Goal: Understand process/instructions

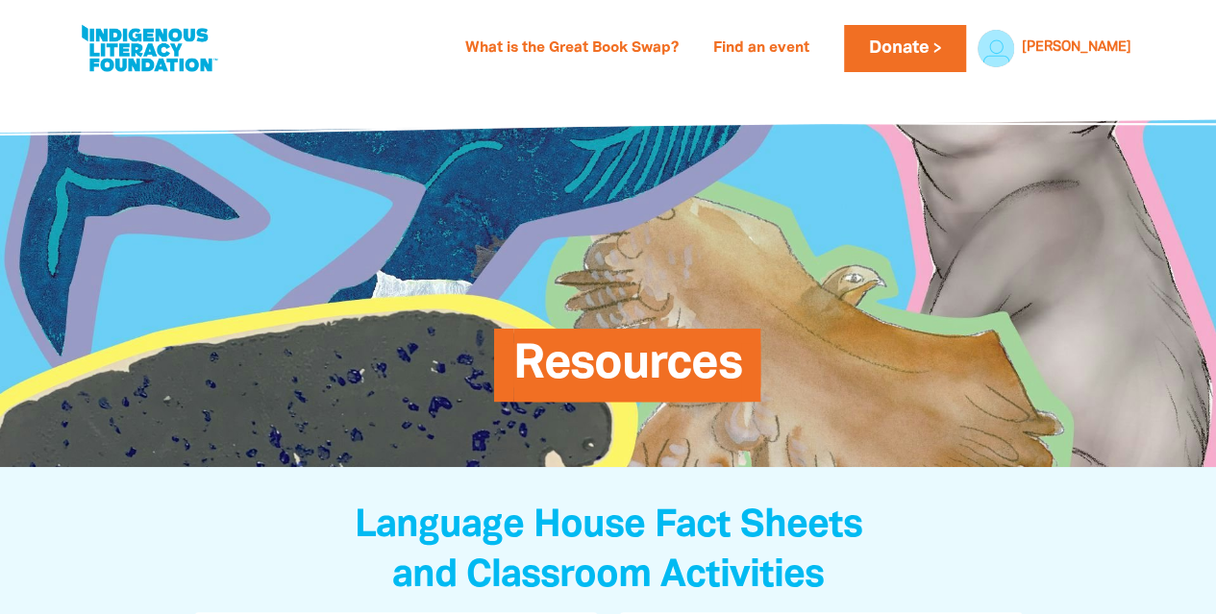
click at [637, 47] on link "What is the Great Book Swap?" at bounding box center [572, 49] width 236 height 31
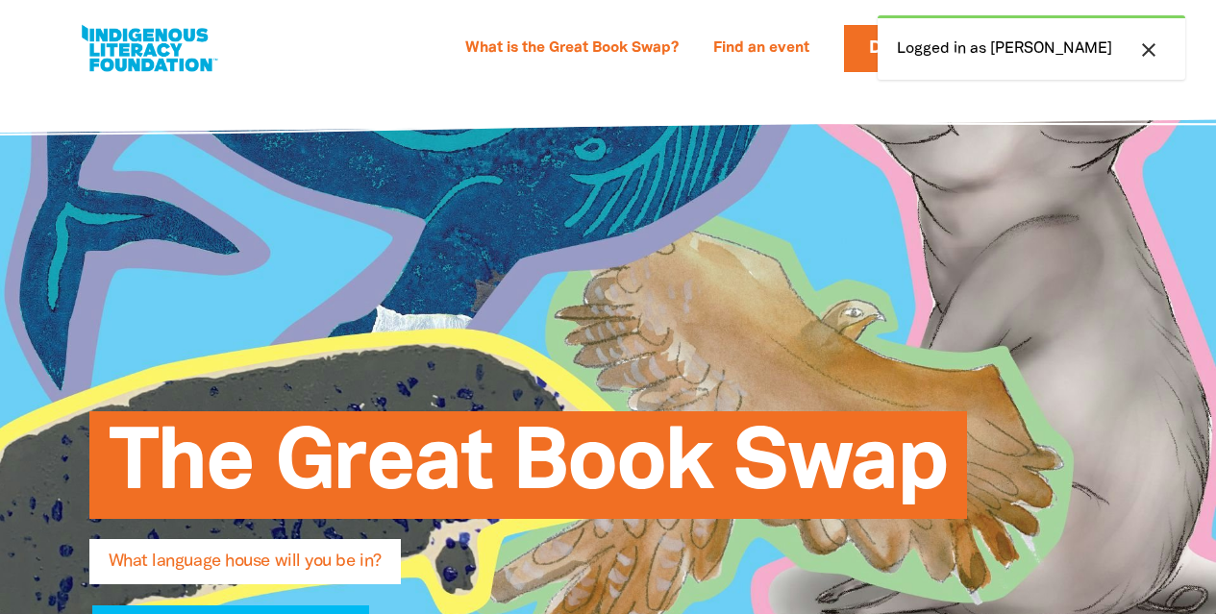
select select "primary-school"
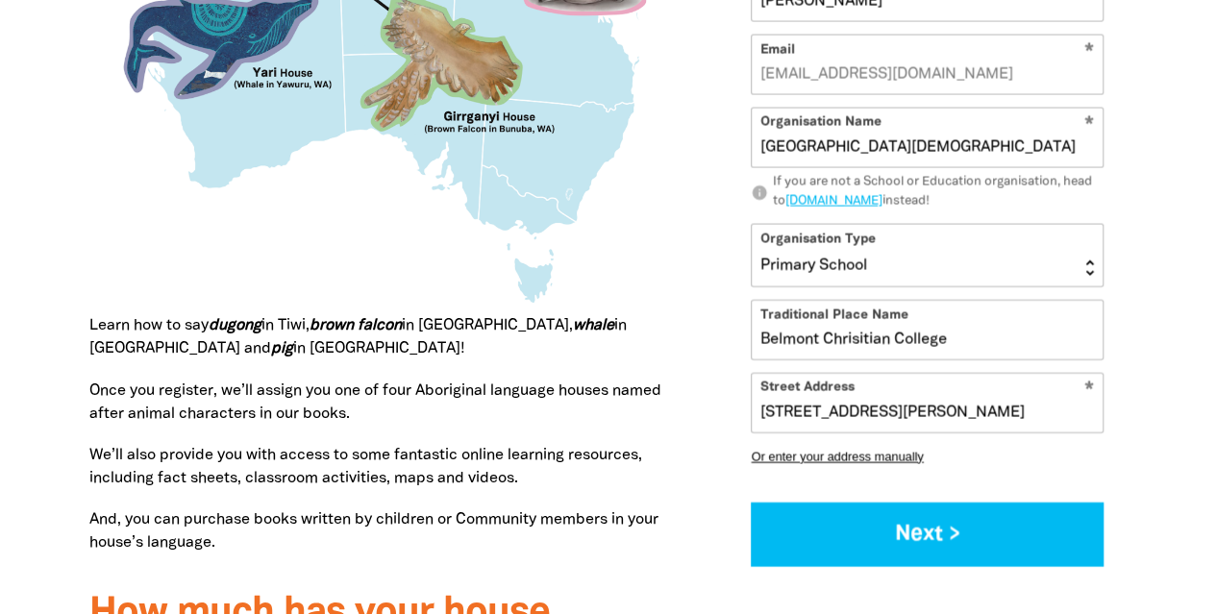
scroll to position [2114, 0]
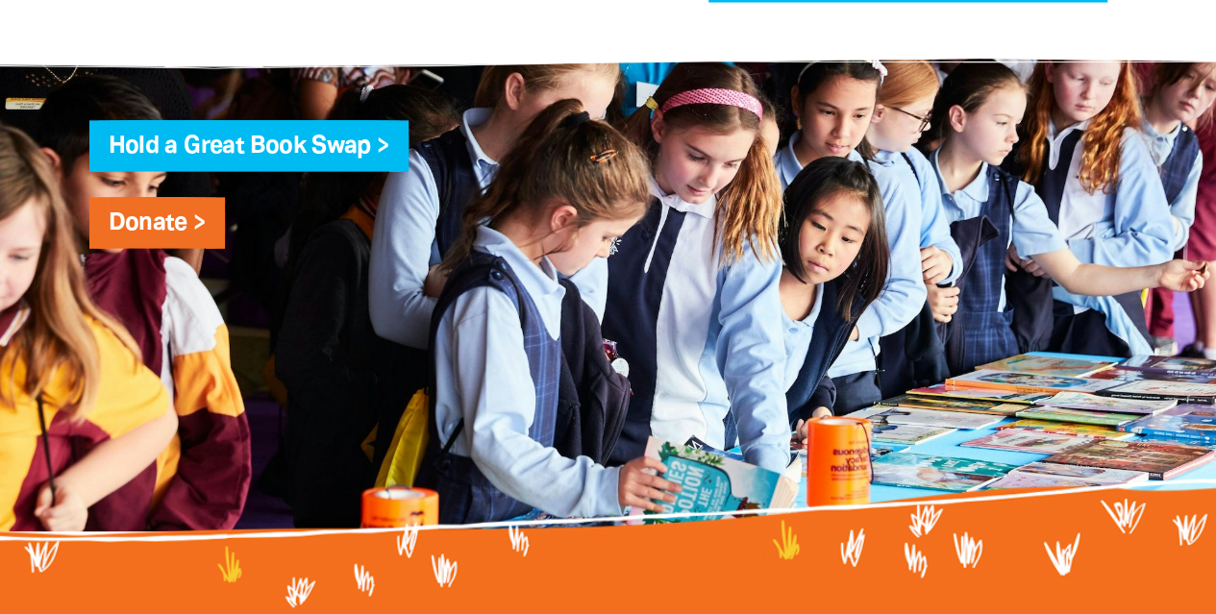
scroll to position [2018, 0]
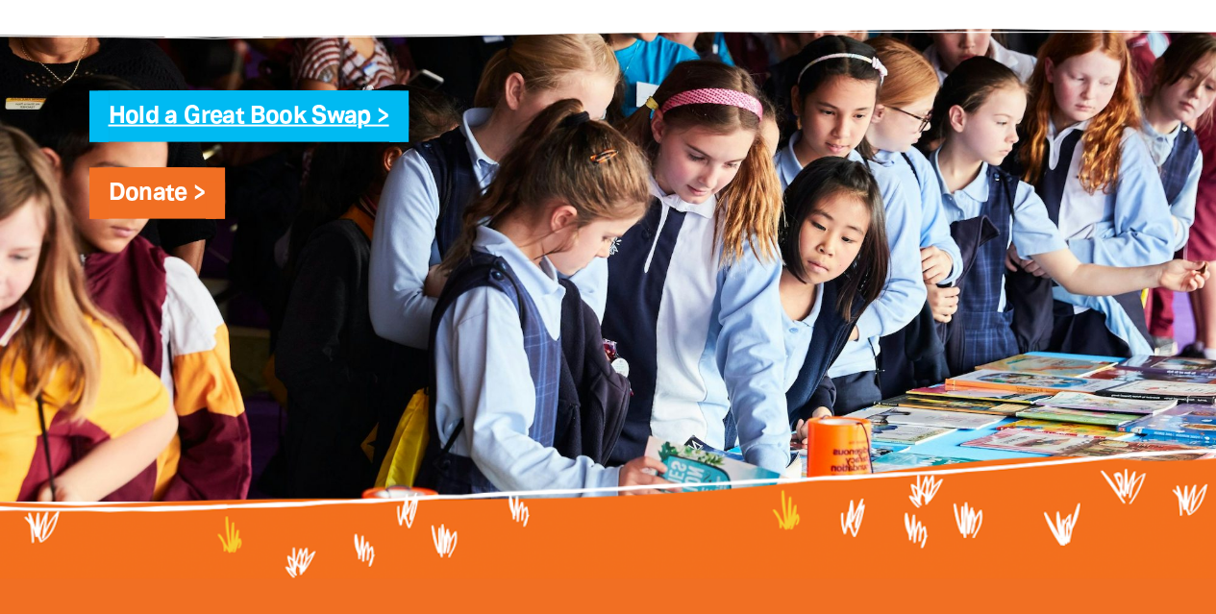
click at [223, 128] on link "Hold a Great Book Swap >" at bounding box center [249, 117] width 281 height 22
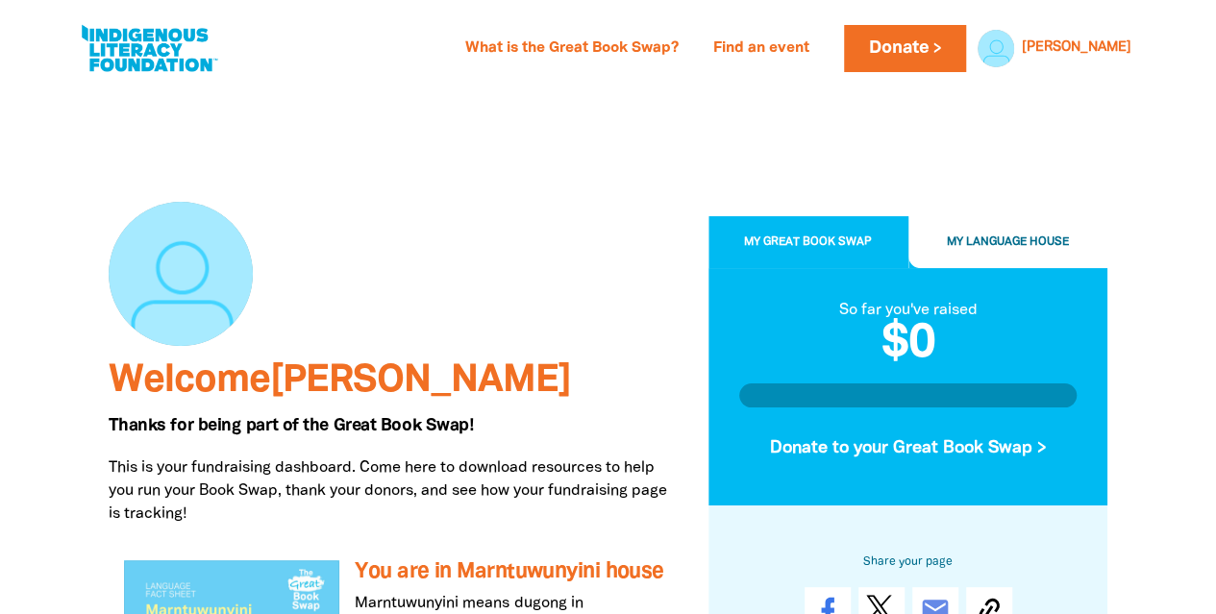
select select "primary-school"
